Goal: Information Seeking & Learning: Find specific page/section

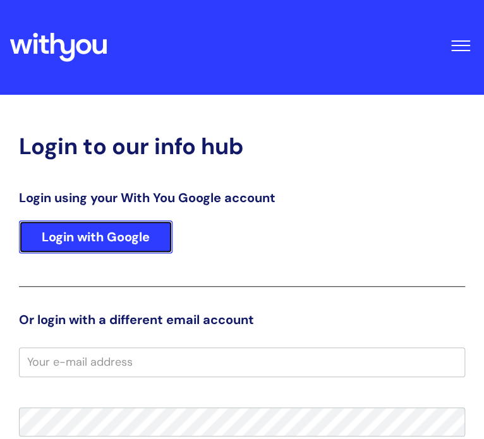
click at [109, 234] on link "Login with Google" at bounding box center [95, 236] width 153 height 33
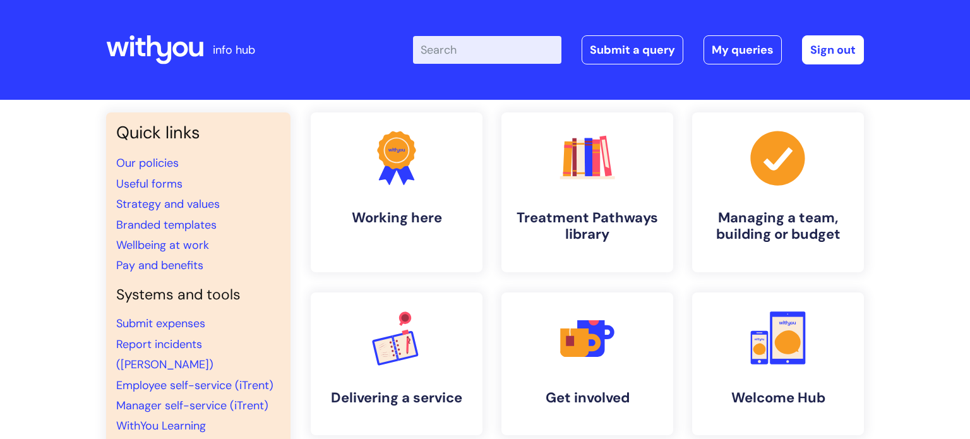
click at [483, 52] on input "Enter your search term here..." at bounding box center [487, 50] width 148 height 28
type input "safegaurding"
click button "Search" at bounding box center [0, 0] width 0 height 0
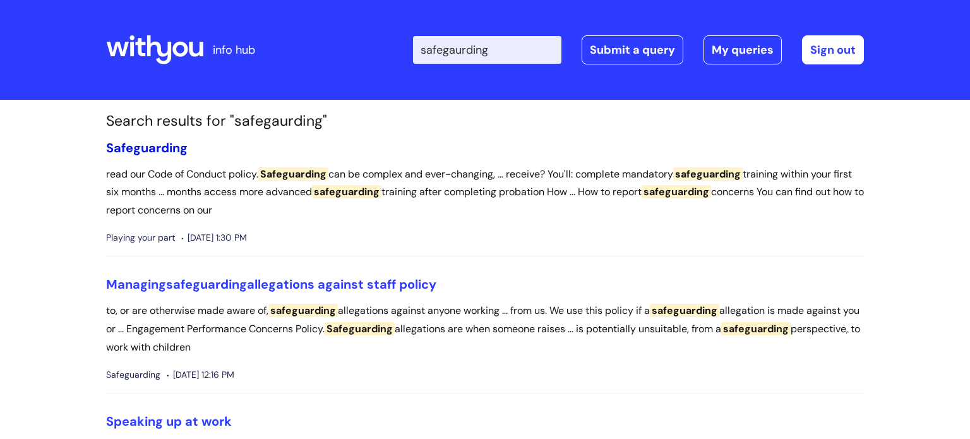
click at [160, 144] on span "Safeguarding" at bounding box center [146, 148] width 81 height 16
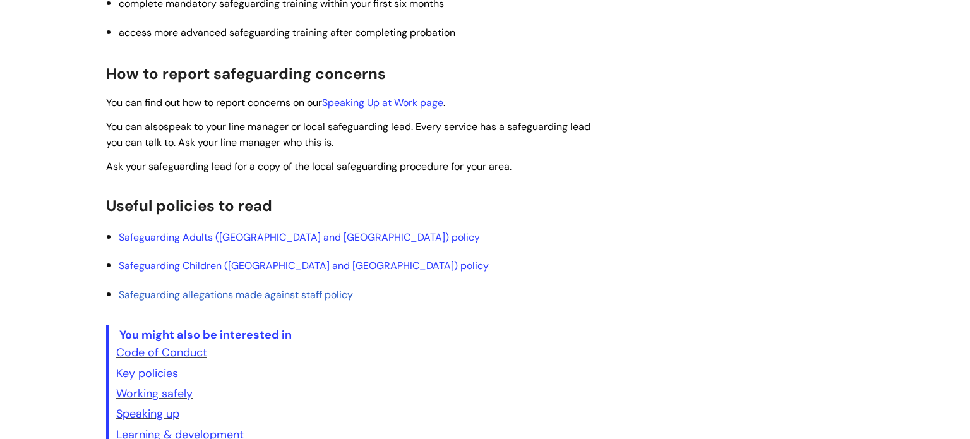
scroll to position [408, 0]
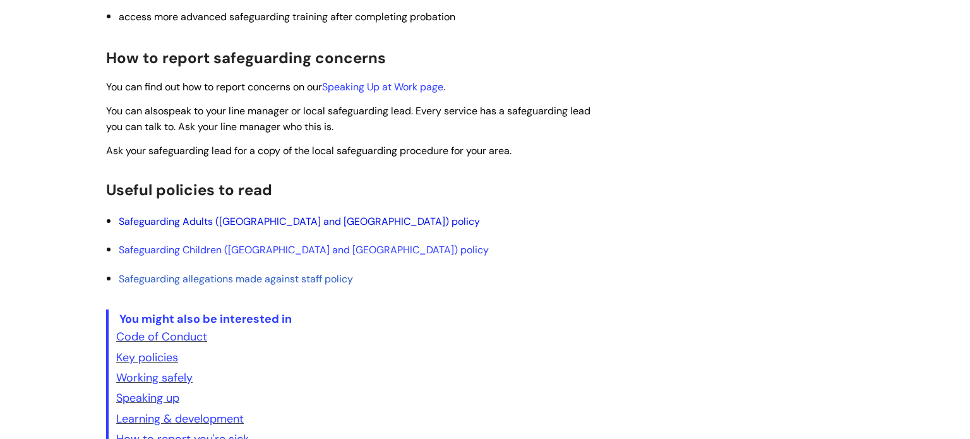
click at [259, 224] on link "Safeguarding Adults ([GEOGRAPHIC_DATA] and [GEOGRAPHIC_DATA]) policy" at bounding box center [299, 221] width 361 height 13
